Goal: Go to known website: Go to known website

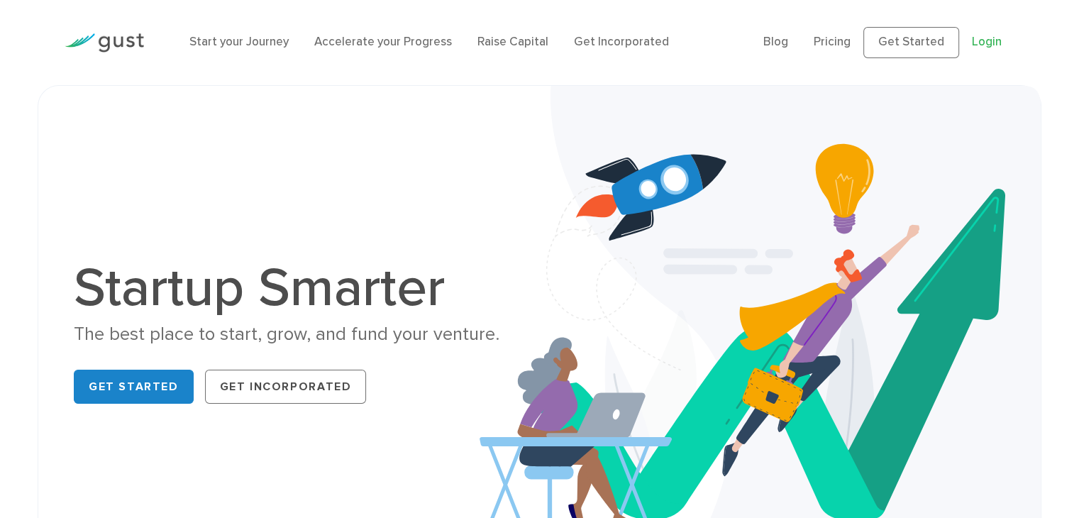
click at [980, 43] on link "Login" at bounding box center [987, 42] width 30 height 14
